Goal: Register for event/course

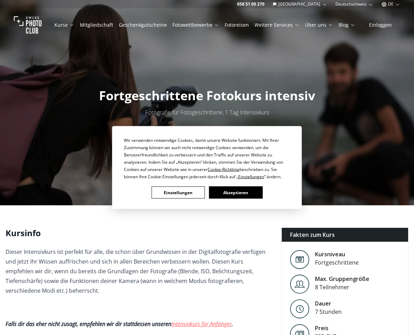
click at [246, 192] on button "Akzeptieren" at bounding box center [235, 192] width 53 height 12
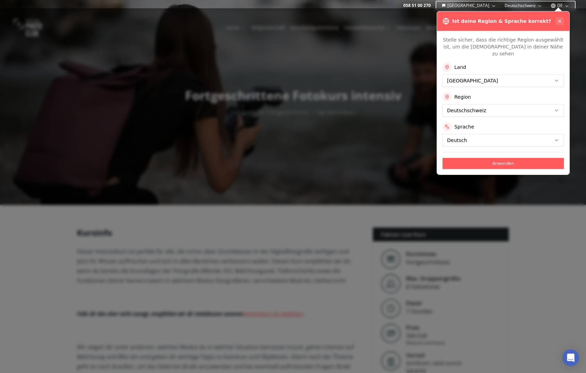
click at [414, 20] on icon at bounding box center [560, 21] width 6 height 6
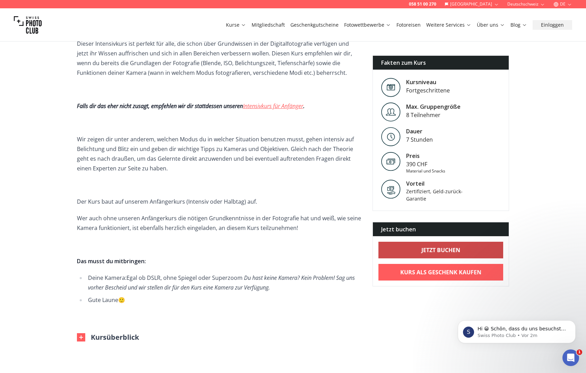
click at [414, 248] on b "Jetzt buchen" at bounding box center [440, 250] width 39 height 8
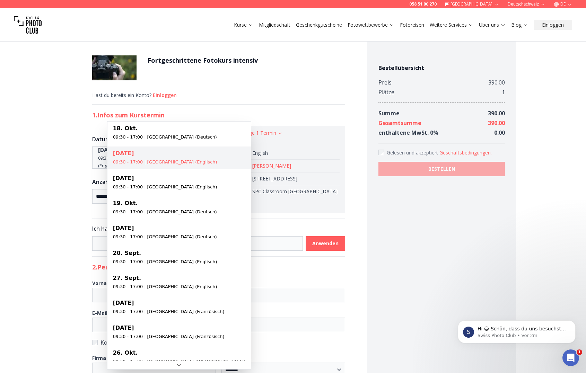
select select "**********"
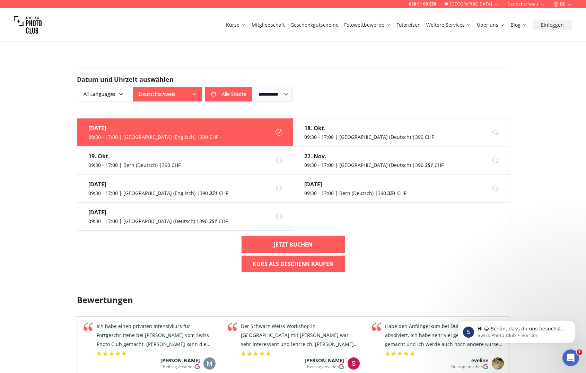
scroll to position [416, 0]
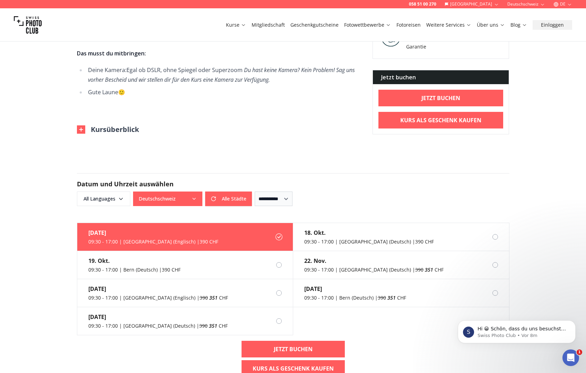
click at [43, 83] on div "058 51 00 270 Schweiz Deutschschweiz DE Kurse Mitgliedschaft Geschenkgutscheine…" at bounding box center [293, 281] width 586 height 1394
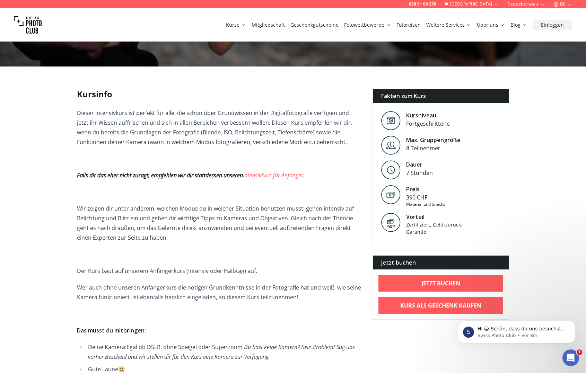
scroll to position [0, 0]
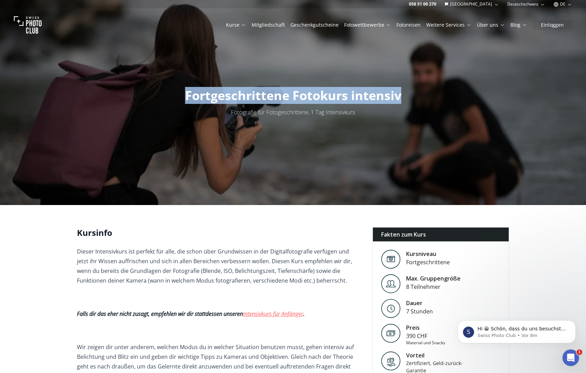
drag, startPoint x: 185, startPoint y: 95, endPoint x: 403, endPoint y: 95, distance: 218.3
click at [403, 95] on h1 "Fortgeschrittene Fotokurs intensiv" at bounding box center [293, 96] width 227 height 14
copy span "Fortgeschrittene Fotokurs intensiv"
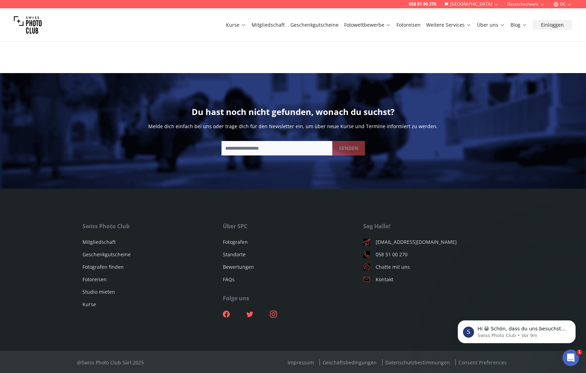
scroll to position [1021, 0]
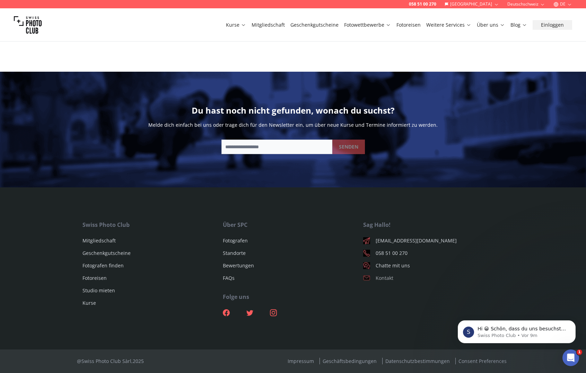
click at [388, 279] on link "Kontakt" at bounding box center [433, 278] width 140 height 7
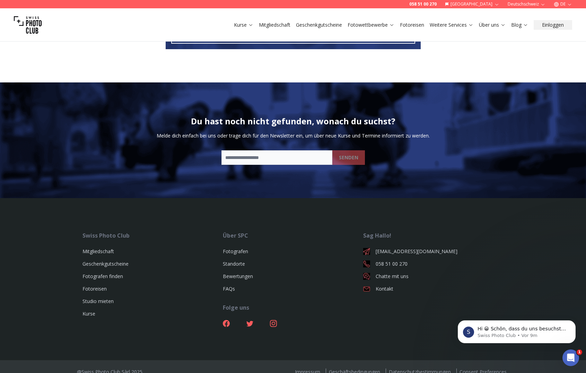
scroll to position [565, 0]
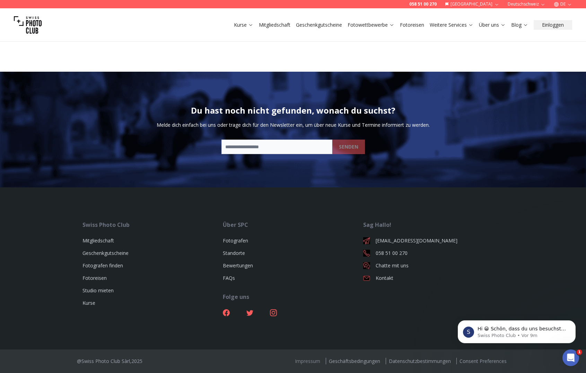
click at [311, 334] on link "Impressum" at bounding box center [307, 361] width 31 height 7
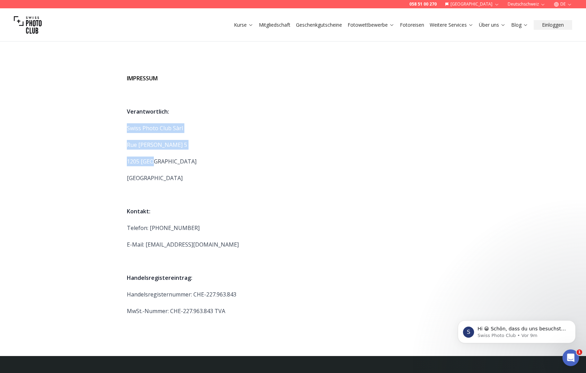
drag, startPoint x: 156, startPoint y: 161, endPoint x: 127, endPoint y: 129, distance: 43.4
click at [127, 129] on span "IMPRESSUM Verantwortlich: Swiss Photo Club Sàrl [STREET_ADDRESS][PERSON_NAME] K…" at bounding box center [293, 194] width 333 height 243
copy span "Swiss Photo Club Sàrl [STREET_ADDRESS][PERSON_NAME]"
